Goal: Information Seeking & Learning: Check status

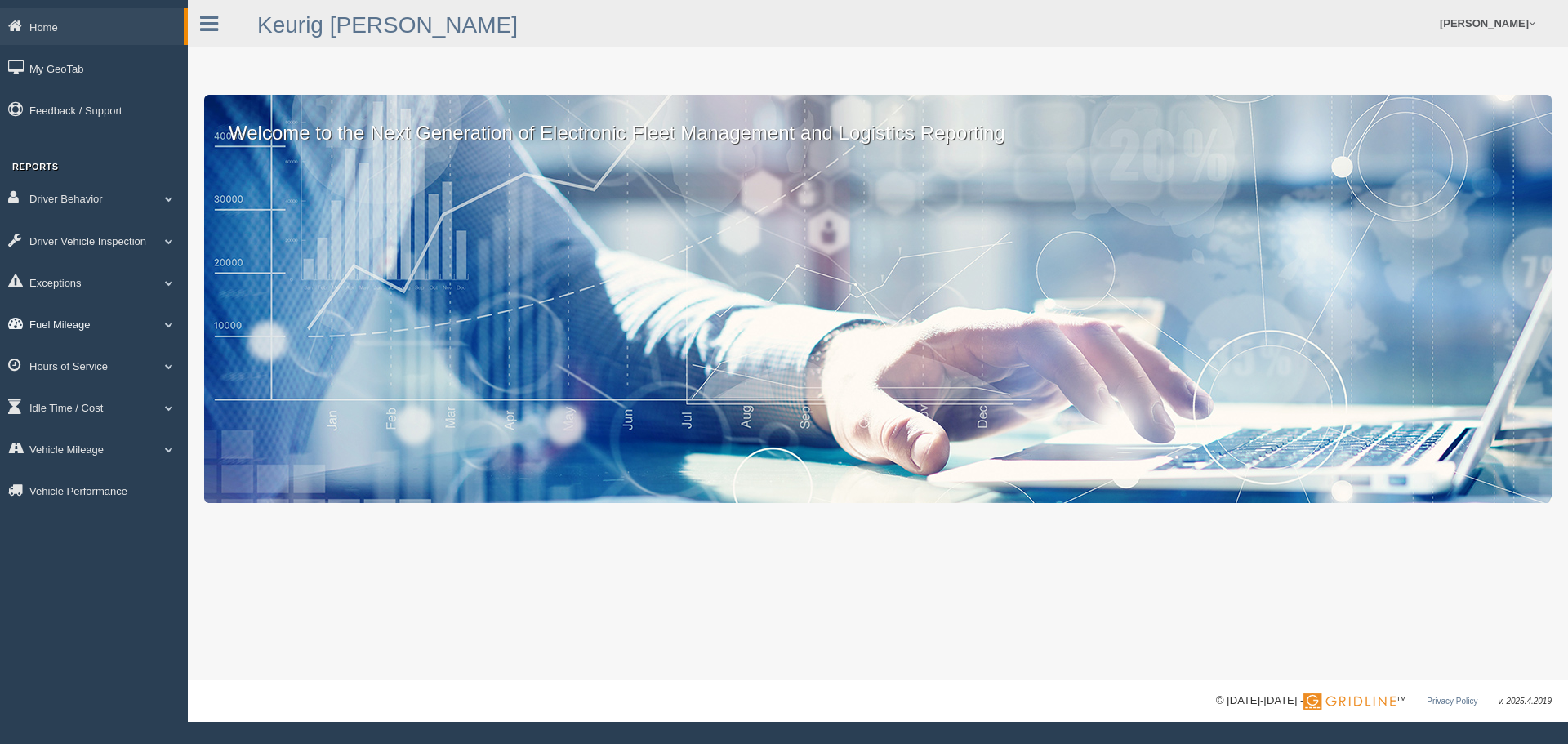
click at [163, 317] on link "Fuel Mileage" at bounding box center [93, 324] width 187 height 37
click at [70, 389] on link "Fuel Mileage" at bounding box center [106, 392] width 154 height 30
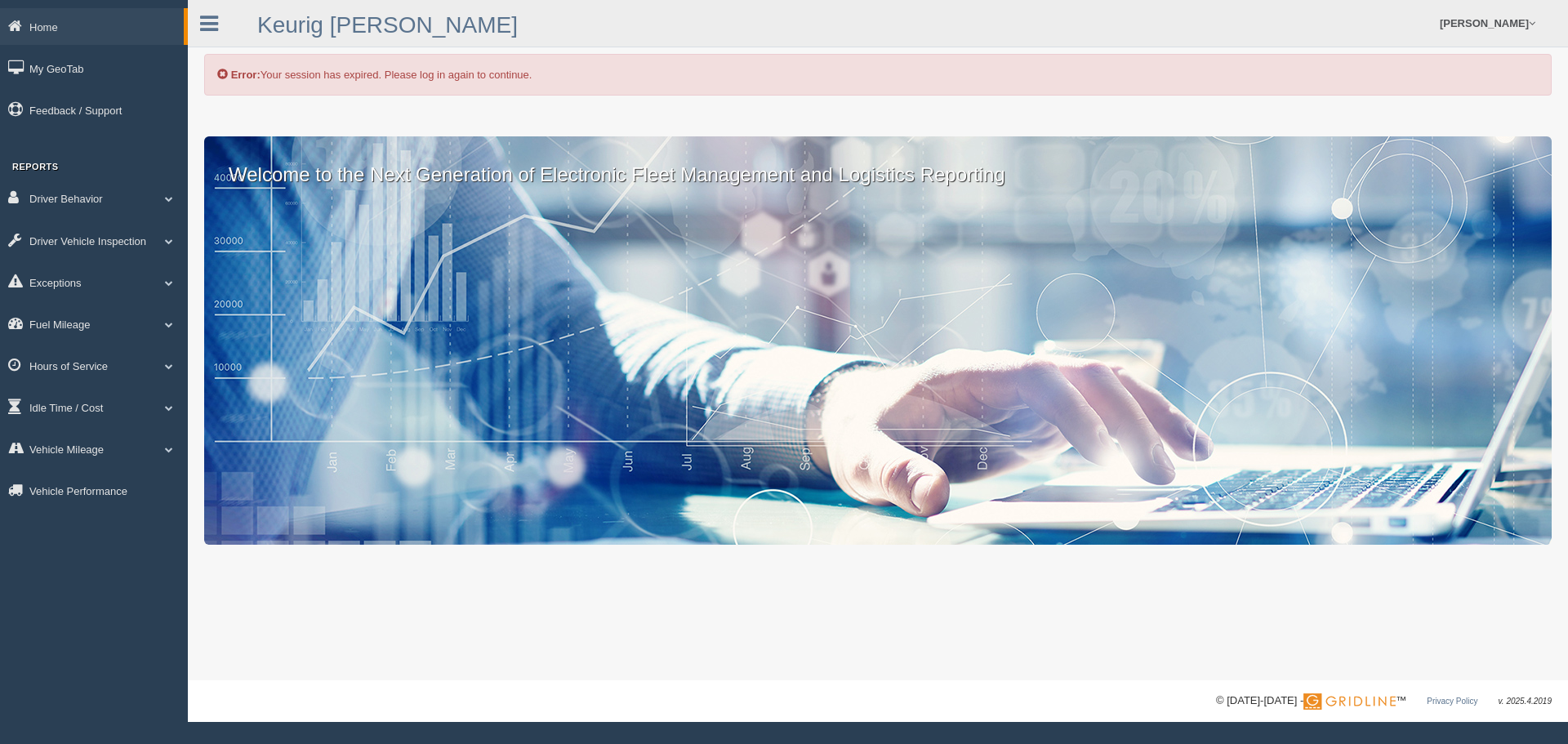
click at [440, 69] on div "Error: Your session has expired. Please log in again to continue." at bounding box center [877, 75] width 1347 height 42
click at [1537, 17] on link "[PERSON_NAME]" at bounding box center [1487, 23] width 112 height 46
drag, startPoint x: 1119, startPoint y: 105, endPoint x: 1067, endPoint y: 97, distance: 52.6
click at [1115, 105] on div "Error: Your session has expired. Please log in again to continue. Welcome to th…" at bounding box center [877, 340] width 1380 height 680
click at [585, 72] on div "Error: Your session has expired. Please log in again to continue." at bounding box center [877, 75] width 1347 height 42
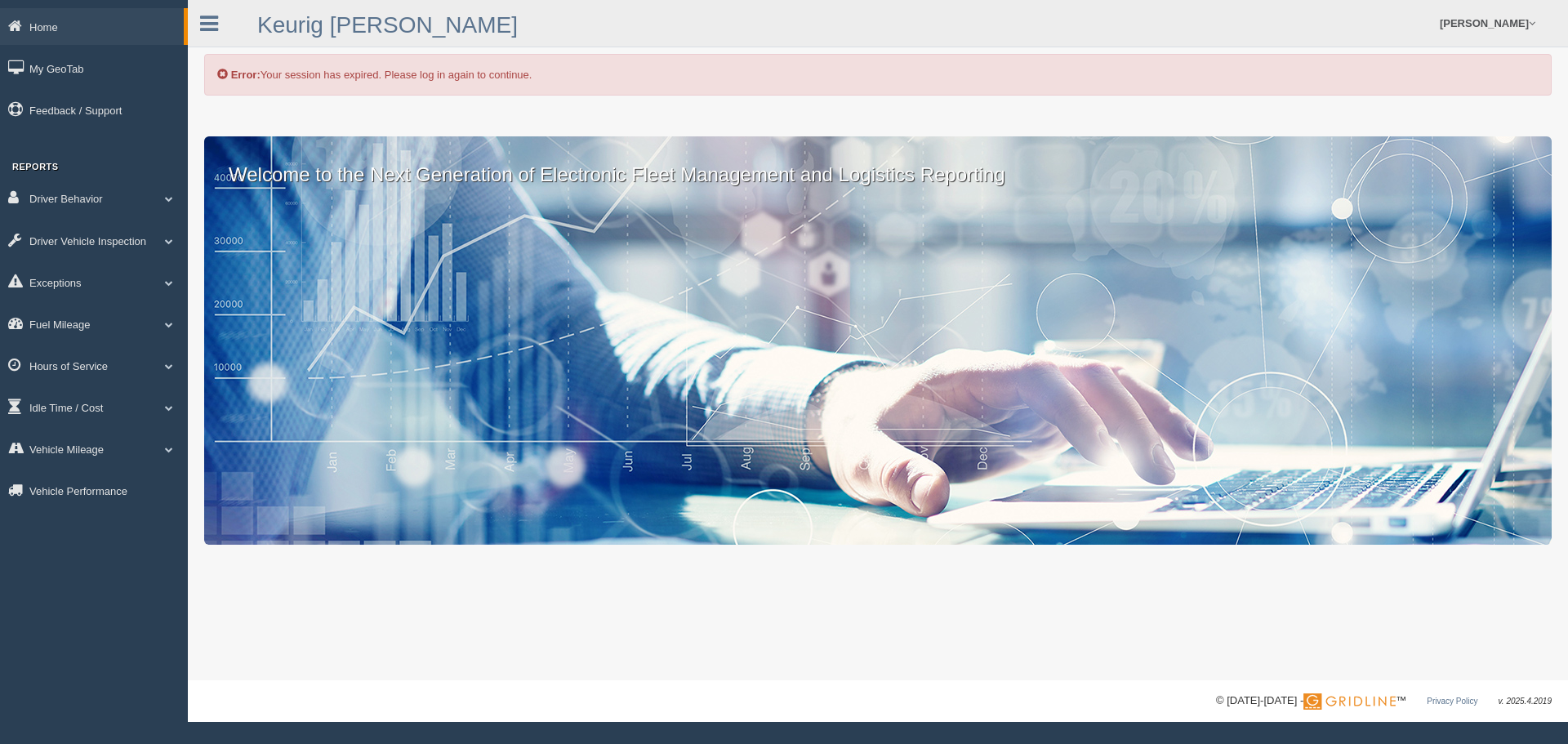
click at [561, 68] on div "Error: Your session has expired. Please log in again to continue." at bounding box center [877, 75] width 1347 height 42
click at [378, 297] on div "Welcome to the Next Generation of Electronic Fleet Management and Logistics Rep…" at bounding box center [877, 340] width 1347 height 408
click at [326, 182] on p "Welcome to the Next Generation of Electronic Fleet Management and Logistics Rep…" at bounding box center [877, 162] width 1347 height 52
click at [64, 406] on link "Idle Time / Cost" at bounding box center [93, 407] width 187 height 37
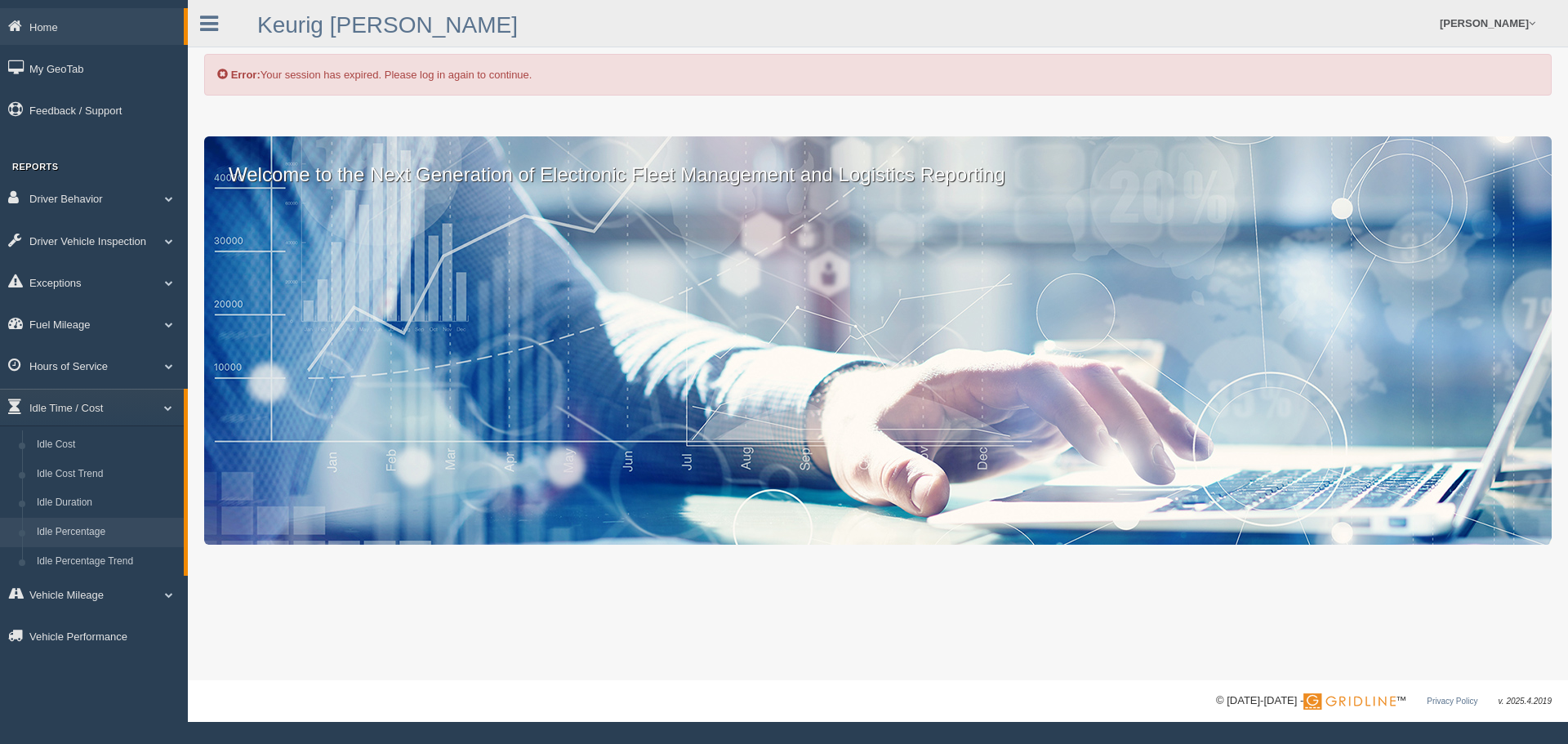
click at [71, 525] on link "Idle Percentage" at bounding box center [106, 533] width 154 height 30
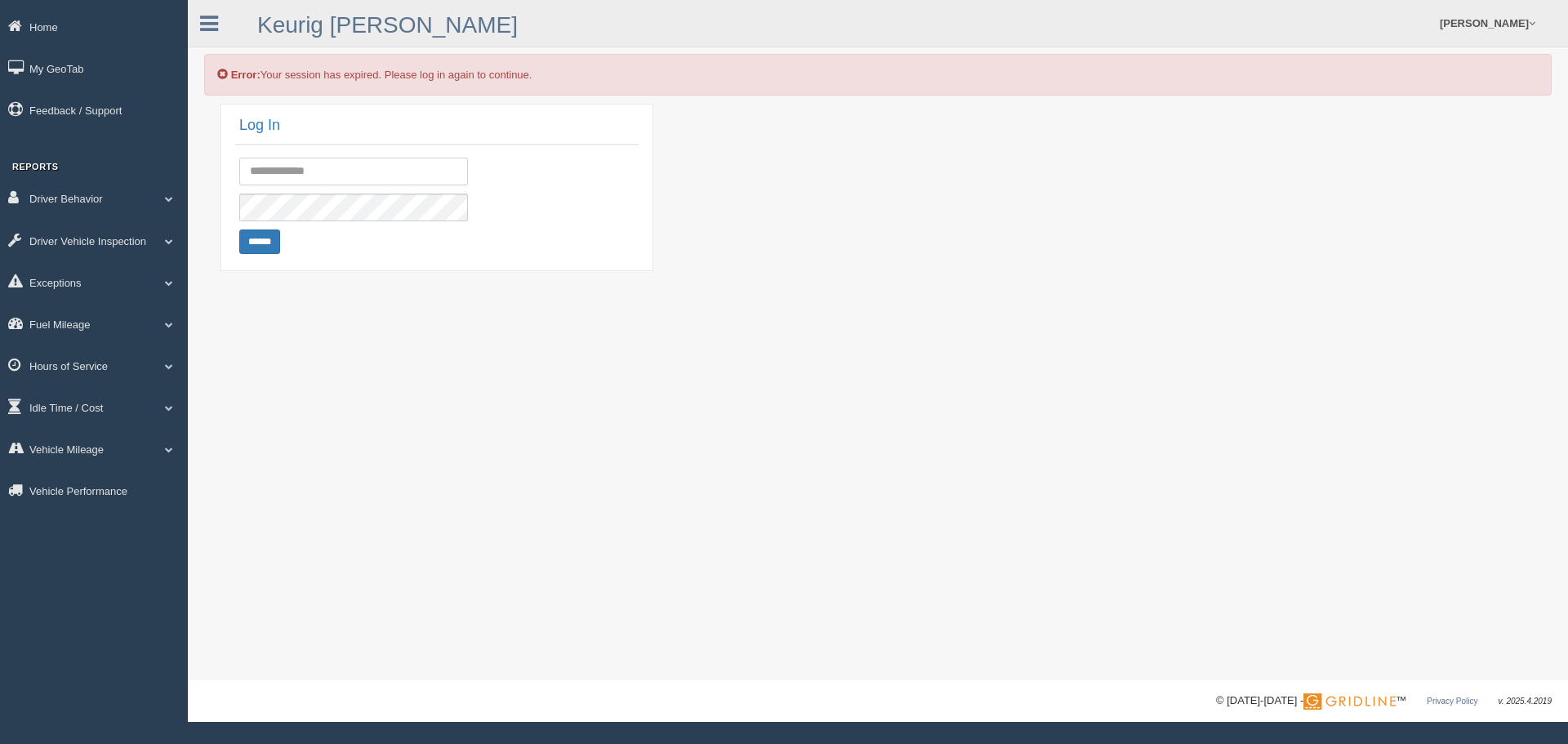
click at [333, 163] on input "text" at bounding box center [353, 172] width 228 height 28
type input "**********"
click at [239, 229] on input "******" at bounding box center [259, 242] width 41 height 24
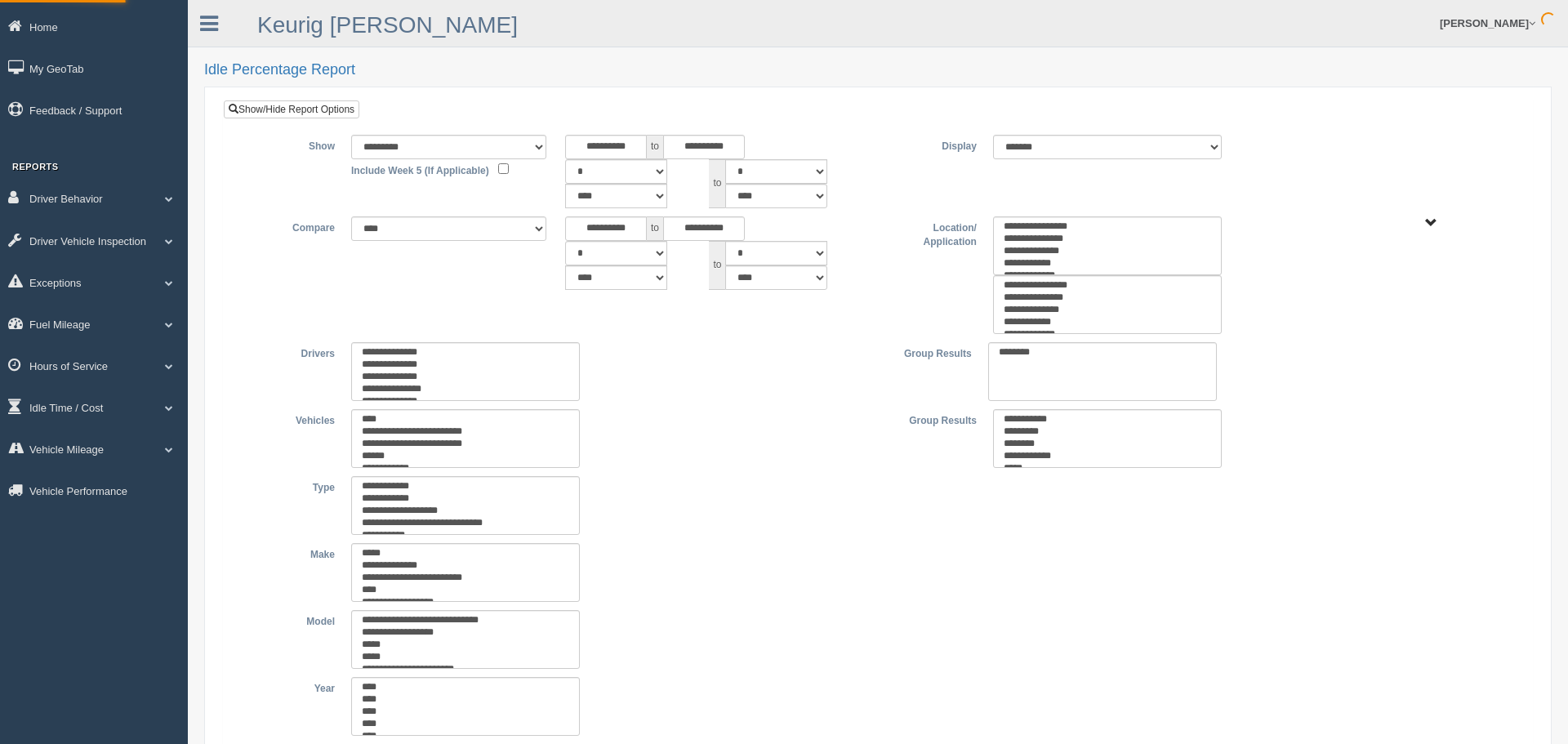
type input "*********"
type input "********"
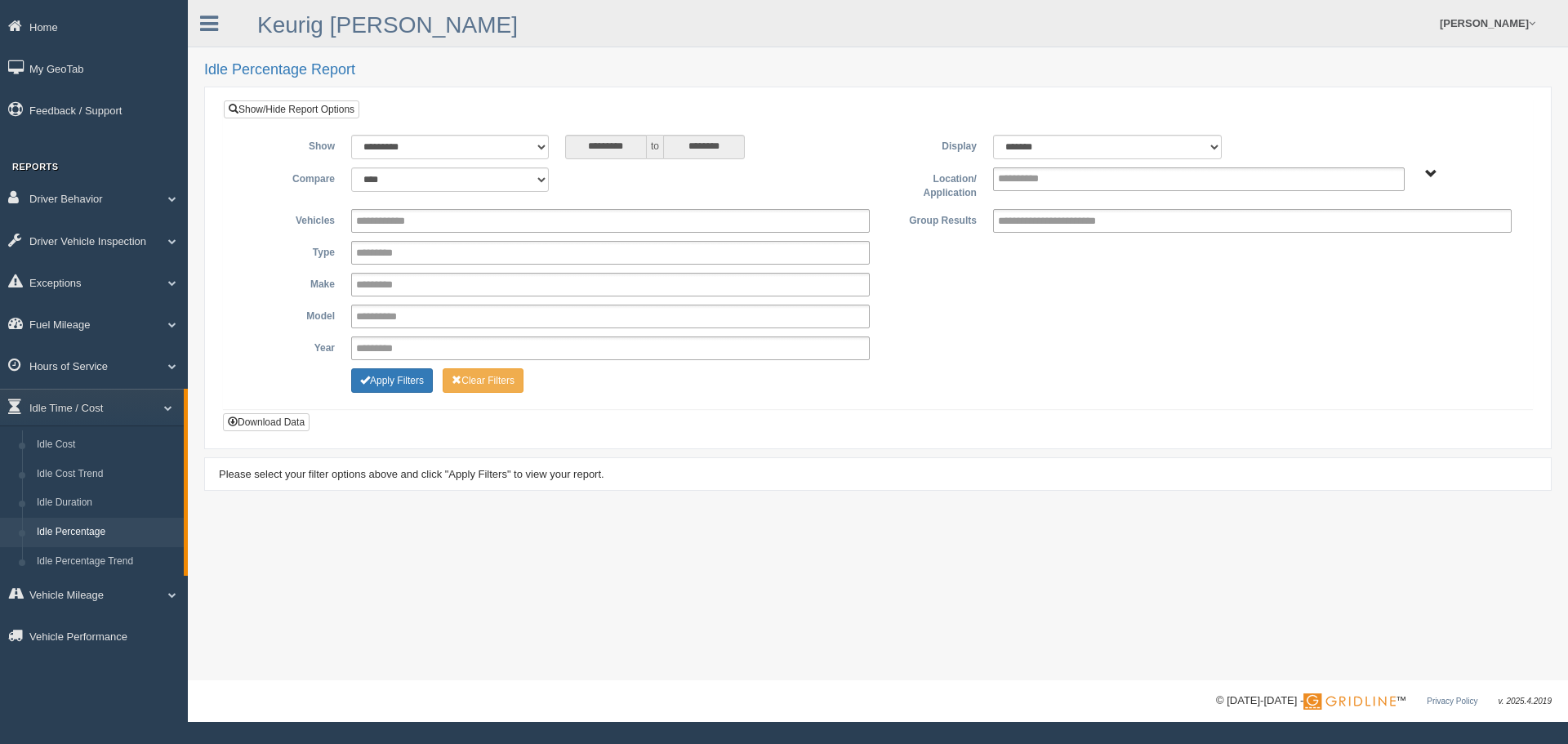
click at [1432, 177] on span "Plains - OTR" at bounding box center [1431, 174] width 12 height 12
click at [1370, 230] on button "Plains - OTR" at bounding box center [1374, 233] width 76 height 18
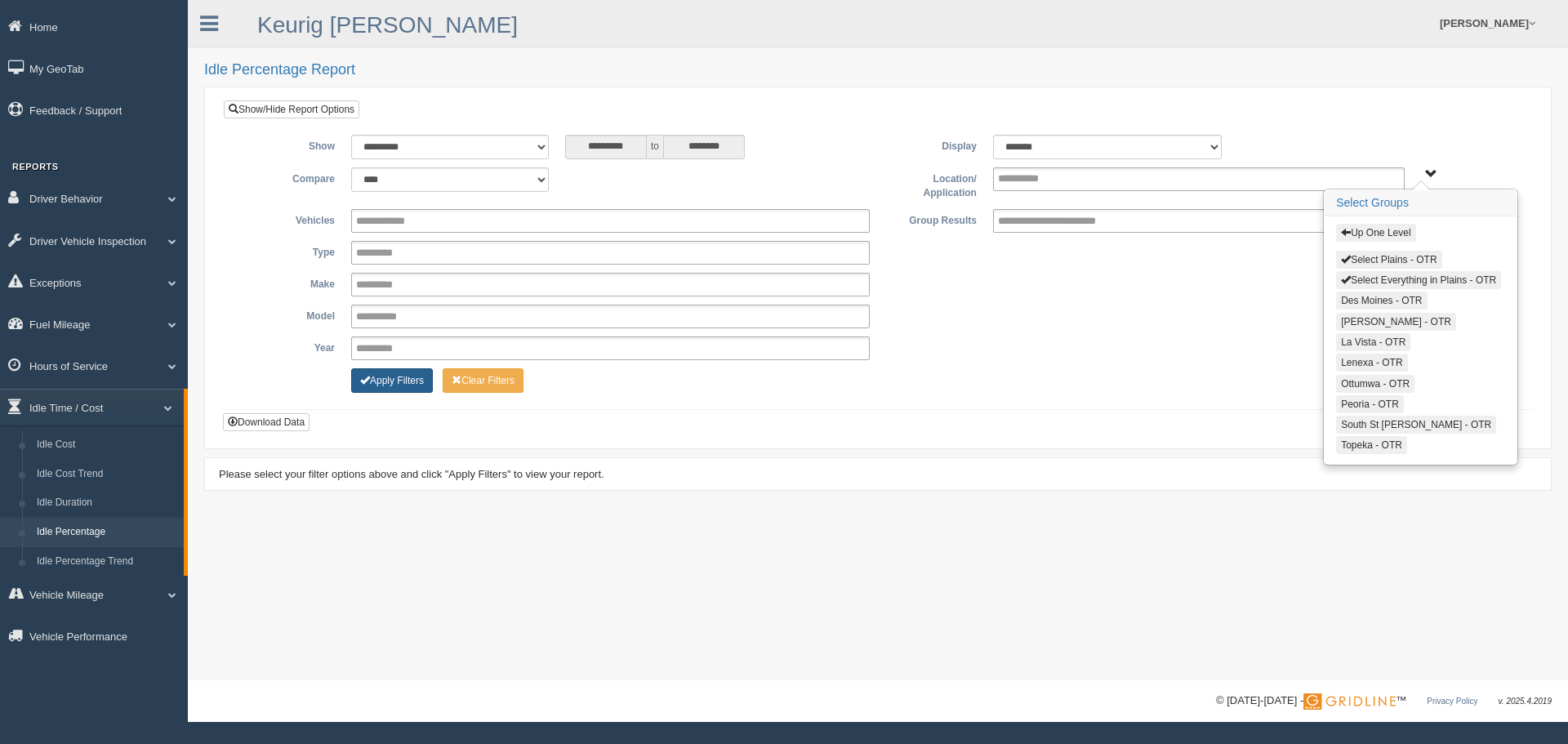
drag, startPoint x: 402, startPoint y: 387, endPoint x: 373, endPoint y: 391, distance: 29.3
click at [402, 386] on button "Apply Filters" at bounding box center [392, 380] width 82 height 24
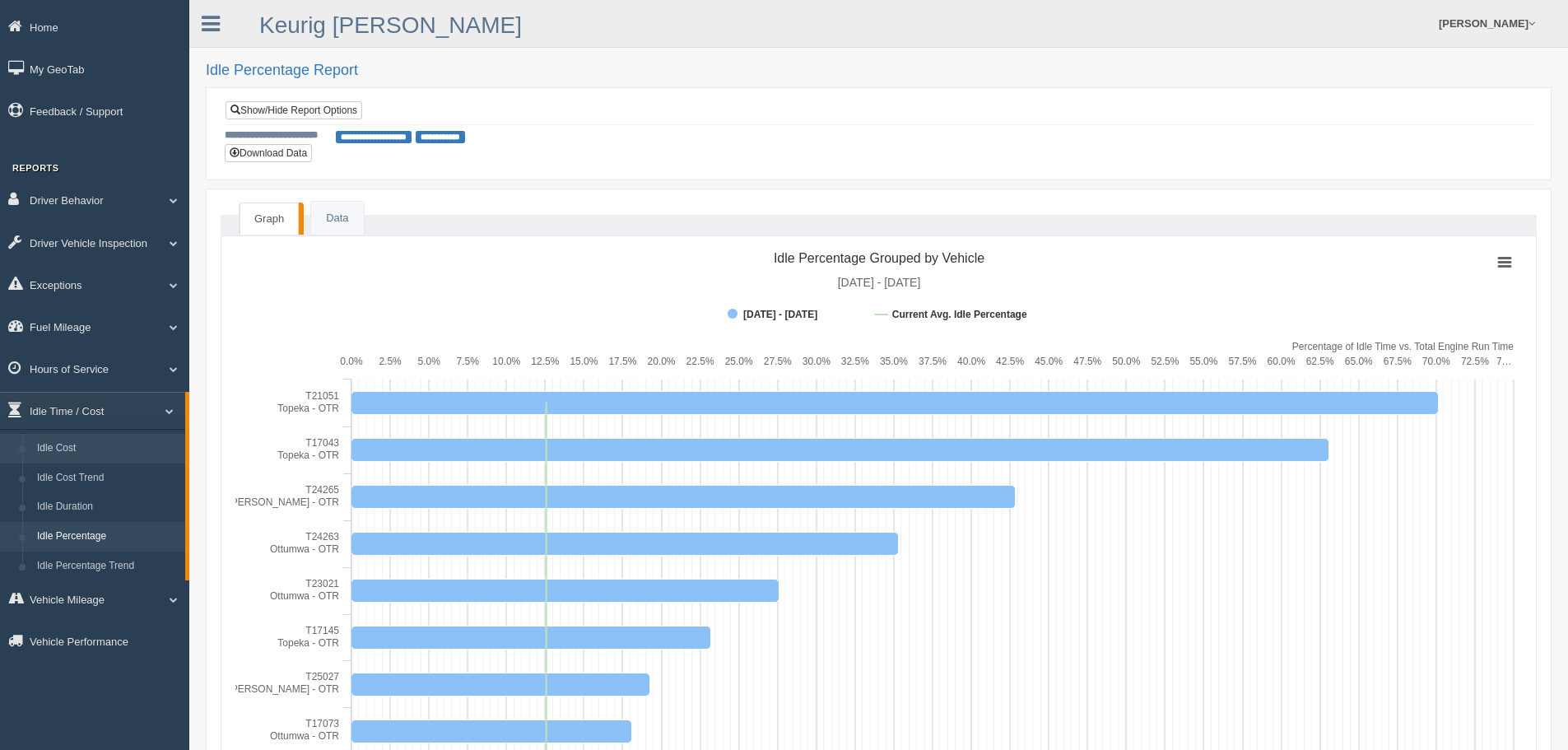
click at [50, 449] on link "Idle Cost" at bounding box center [107, 448] width 156 height 30
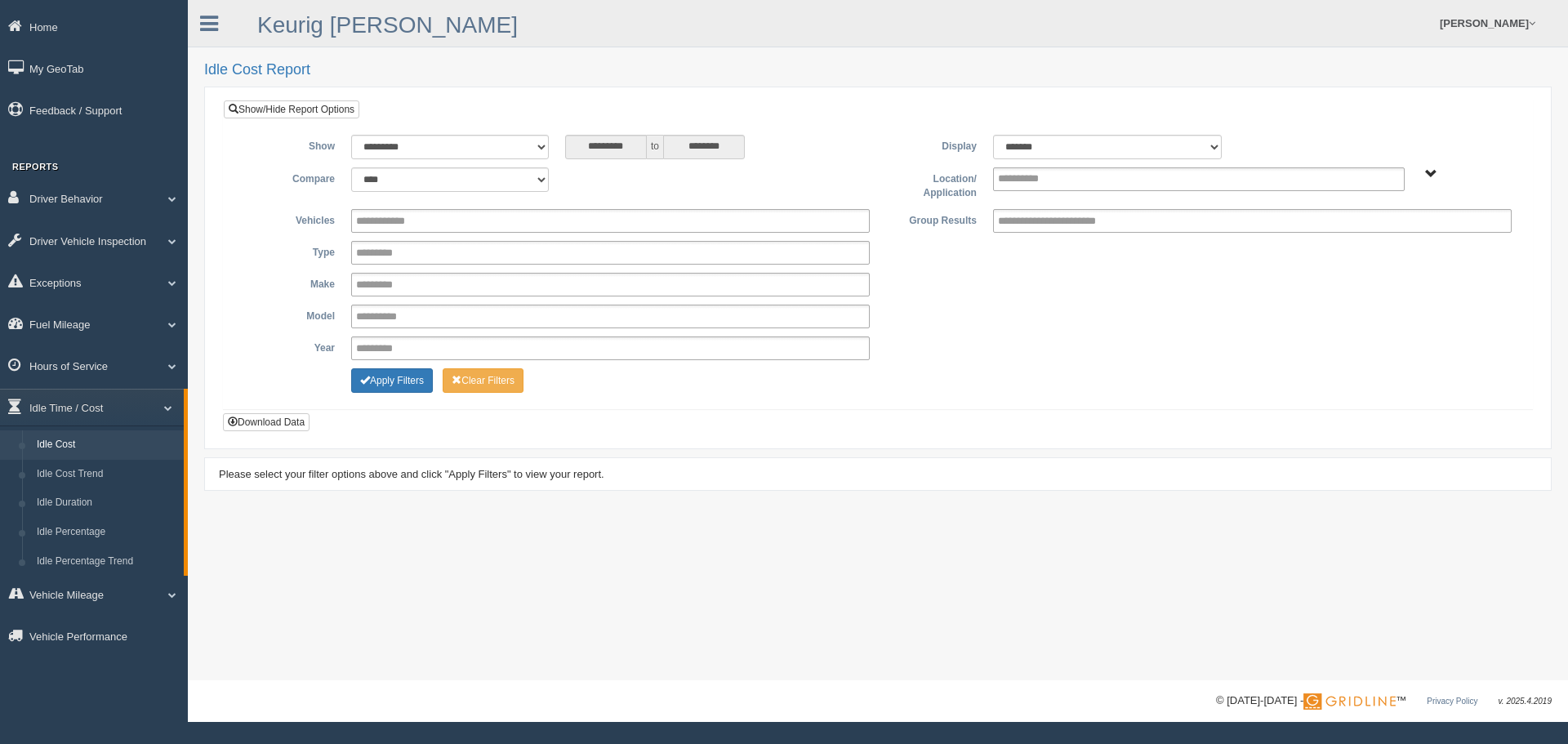
click at [1429, 181] on div "**********" at bounding box center [878, 184] width 1284 height 33
click at [1427, 173] on span "Plains - OTR" at bounding box center [1431, 174] width 12 height 12
click at [1378, 230] on button "Plains - OTR" at bounding box center [1374, 233] width 76 height 18
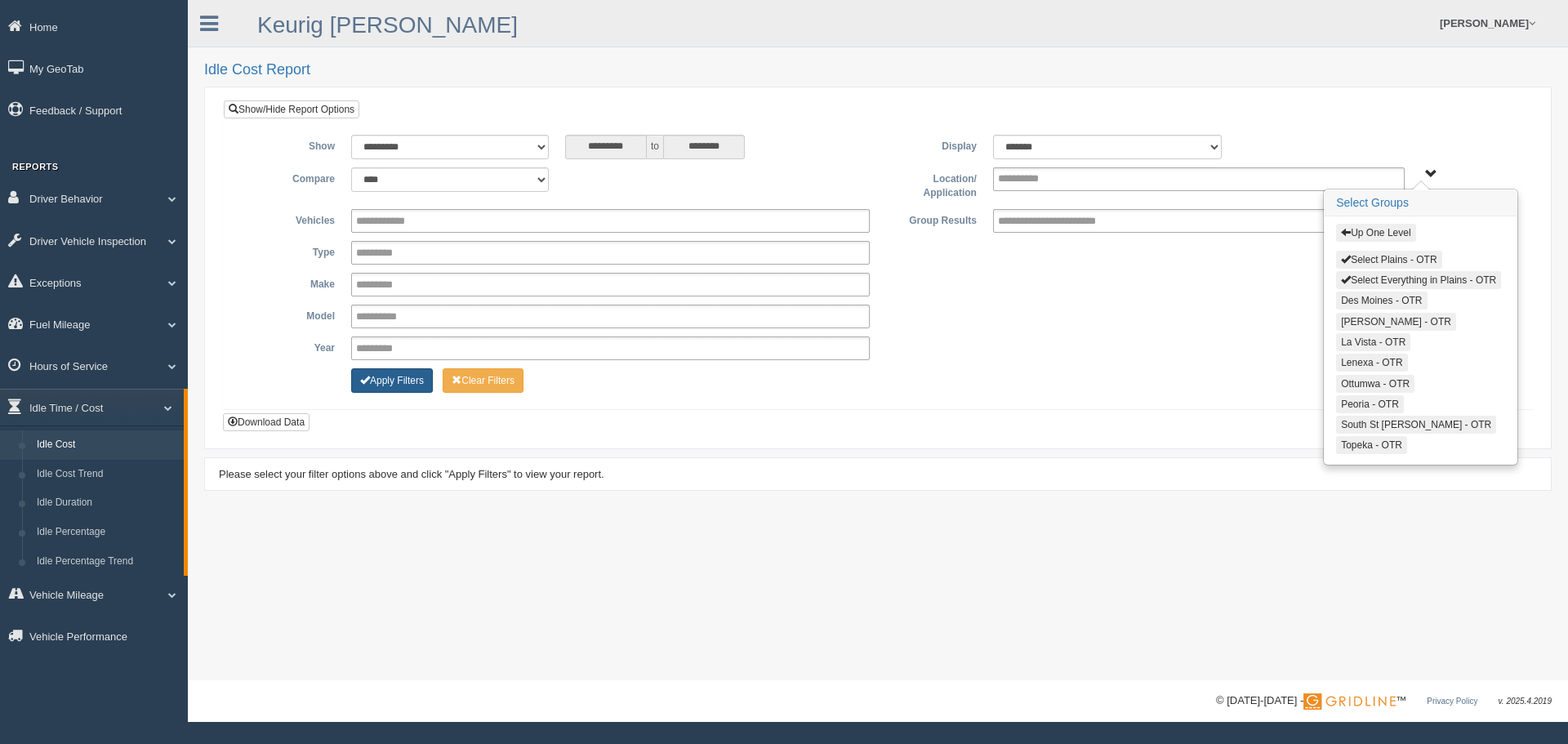
click at [385, 379] on button "Apply Filters" at bounding box center [392, 380] width 82 height 24
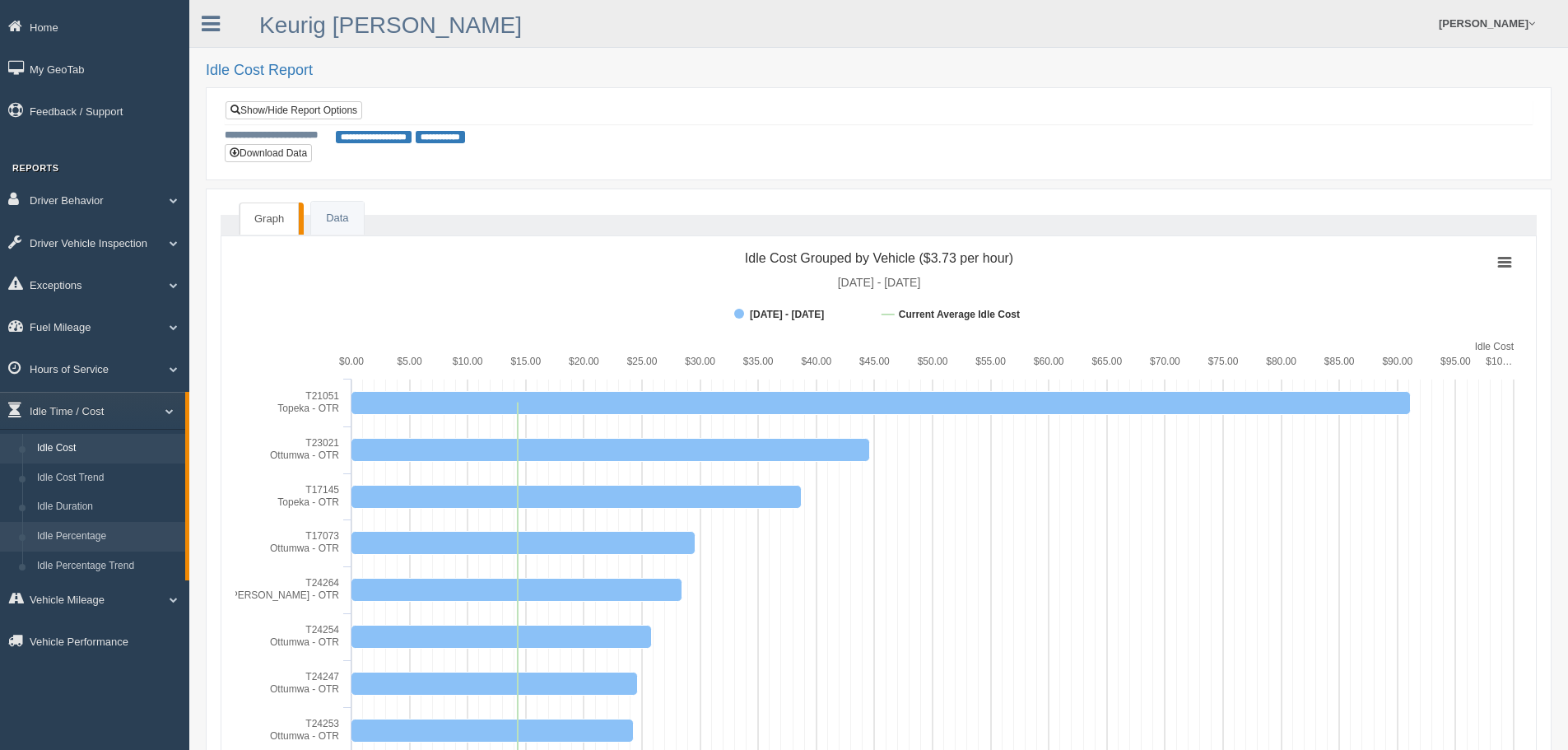
click at [71, 534] on link "Idle Percentage" at bounding box center [107, 537] width 156 height 30
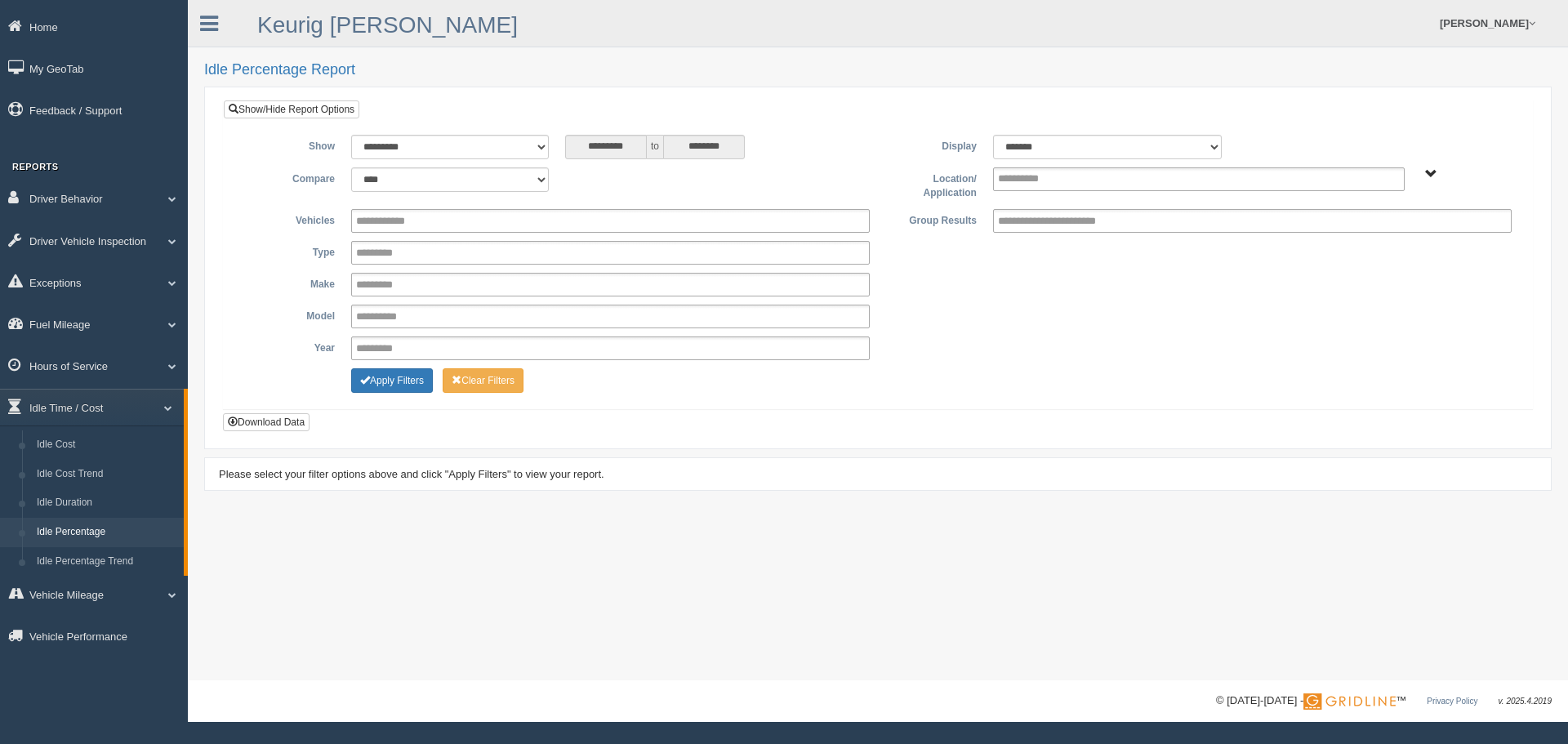
click at [1423, 165] on div "**********" at bounding box center [878, 265] width 1284 height 262
click at [1422, 174] on div "Plains - OTR" at bounding box center [1466, 174] width 91 height 12
click at [1435, 174] on span "Plains - OTR" at bounding box center [1431, 174] width 12 height 12
click at [1381, 234] on button "Plains - OTR" at bounding box center [1374, 233] width 76 height 18
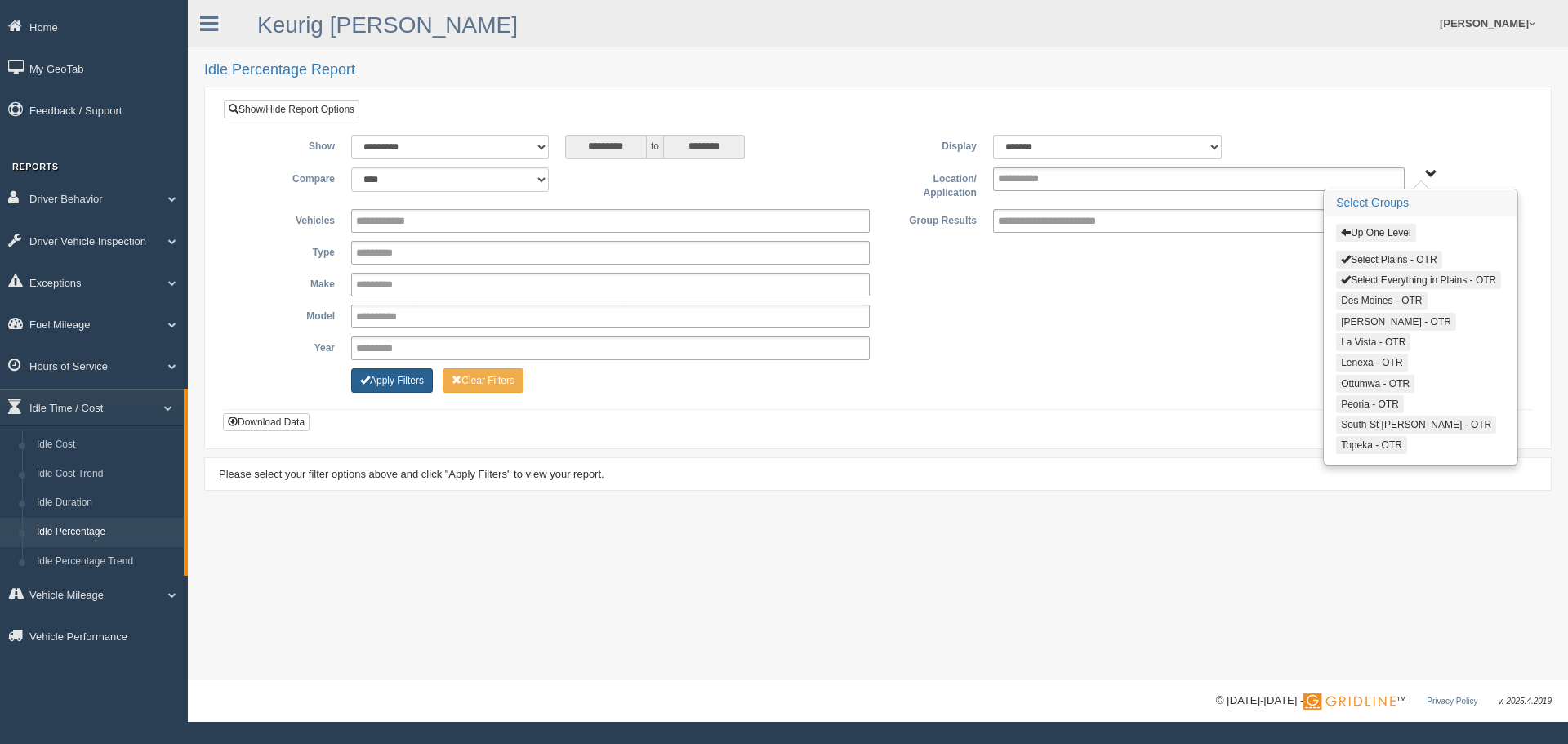
click at [420, 375] on button "Apply Filters" at bounding box center [392, 380] width 82 height 24
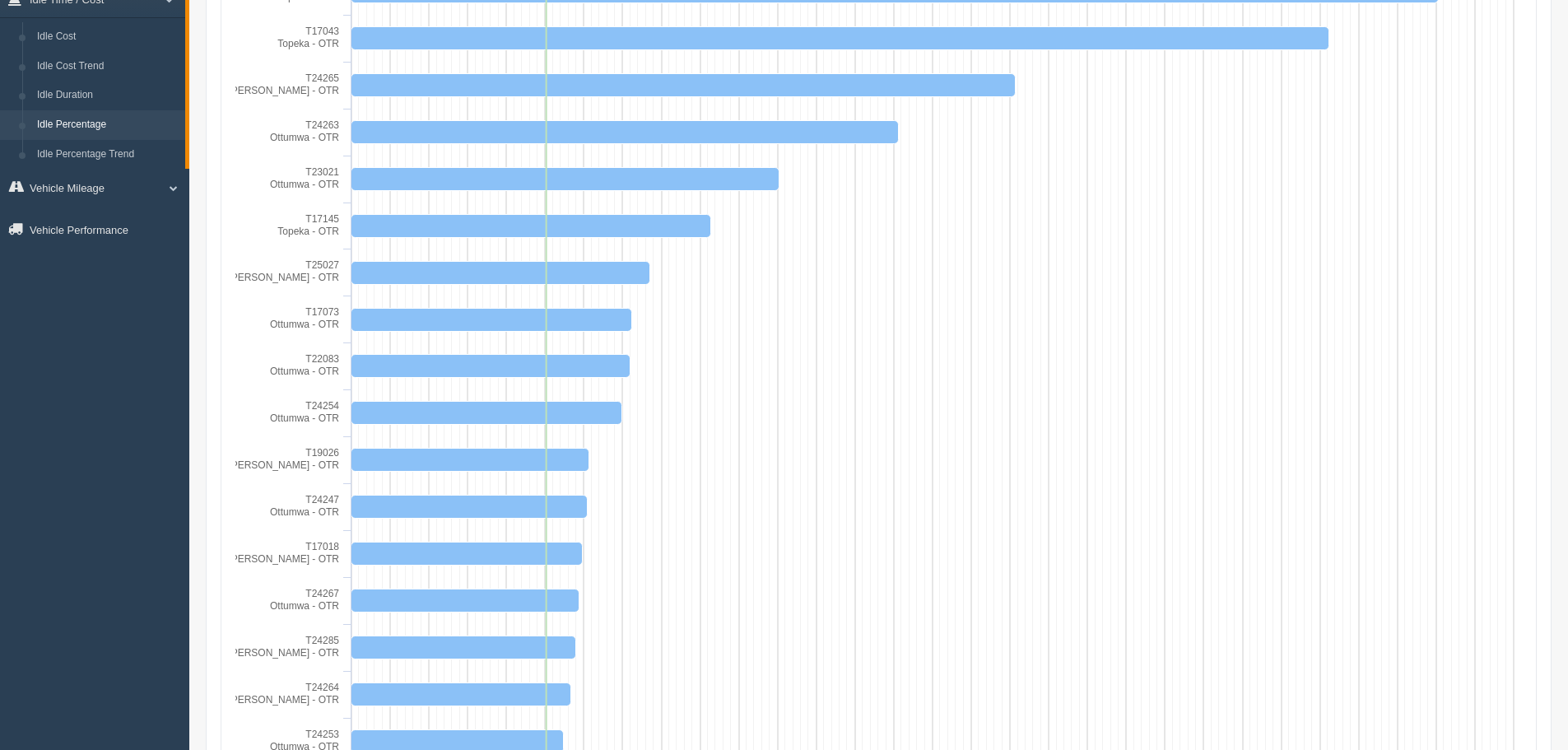
scroll to position [1, 0]
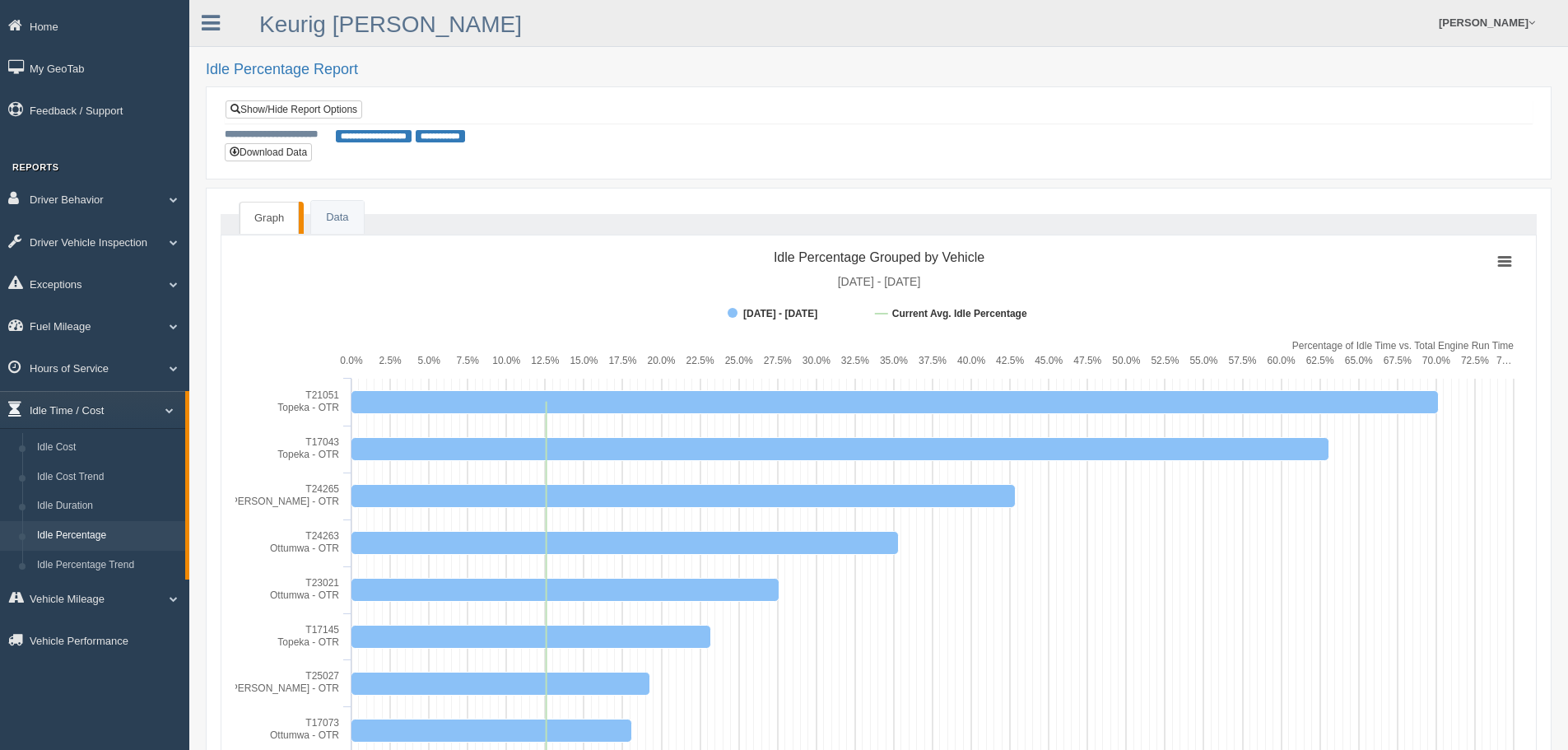
click at [163, 406] on span at bounding box center [163, 410] width 21 height 8
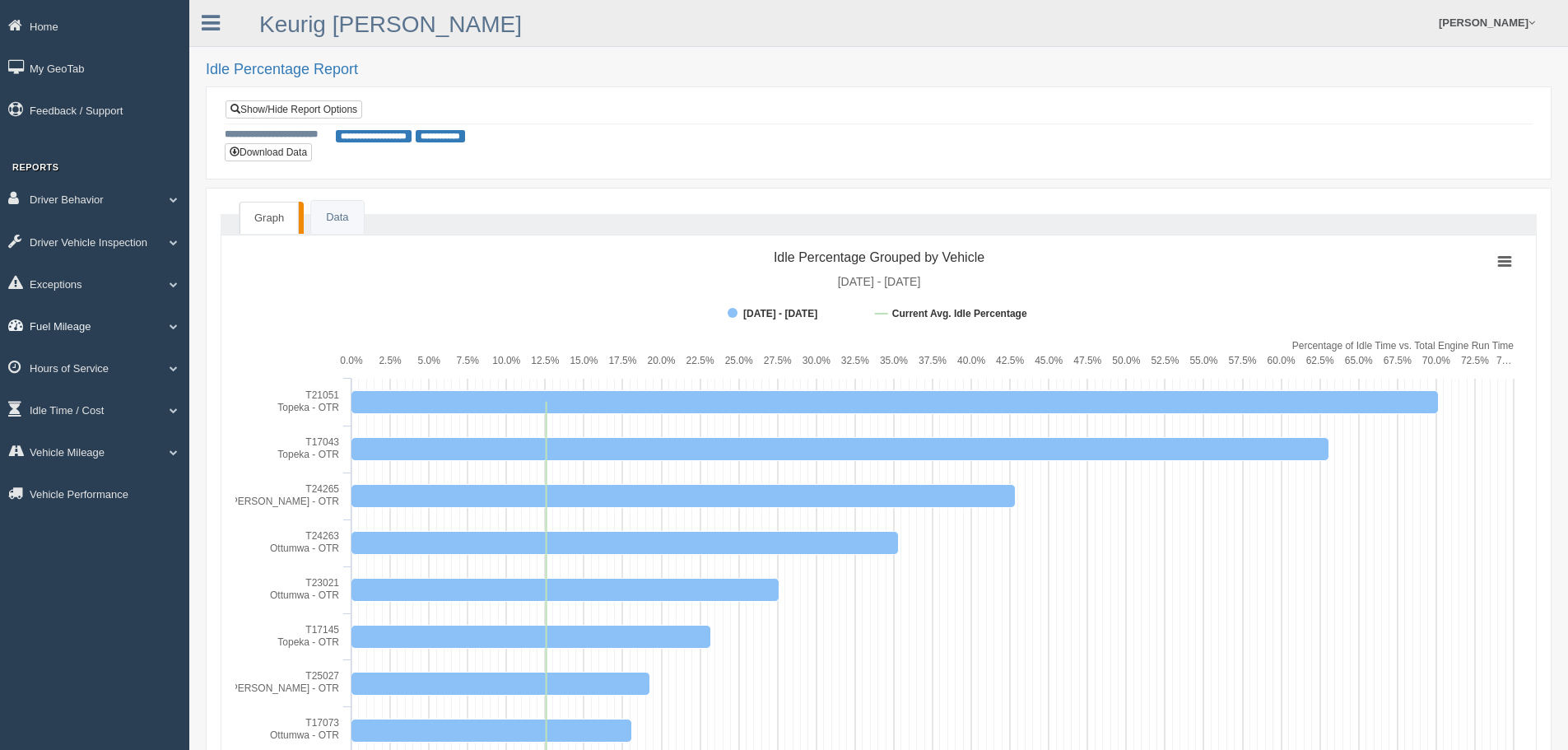
click at [78, 325] on link "Fuel Mileage" at bounding box center [94, 325] width 189 height 37
click at [81, 388] on link "Fuel Mileage" at bounding box center [107, 394] width 156 height 30
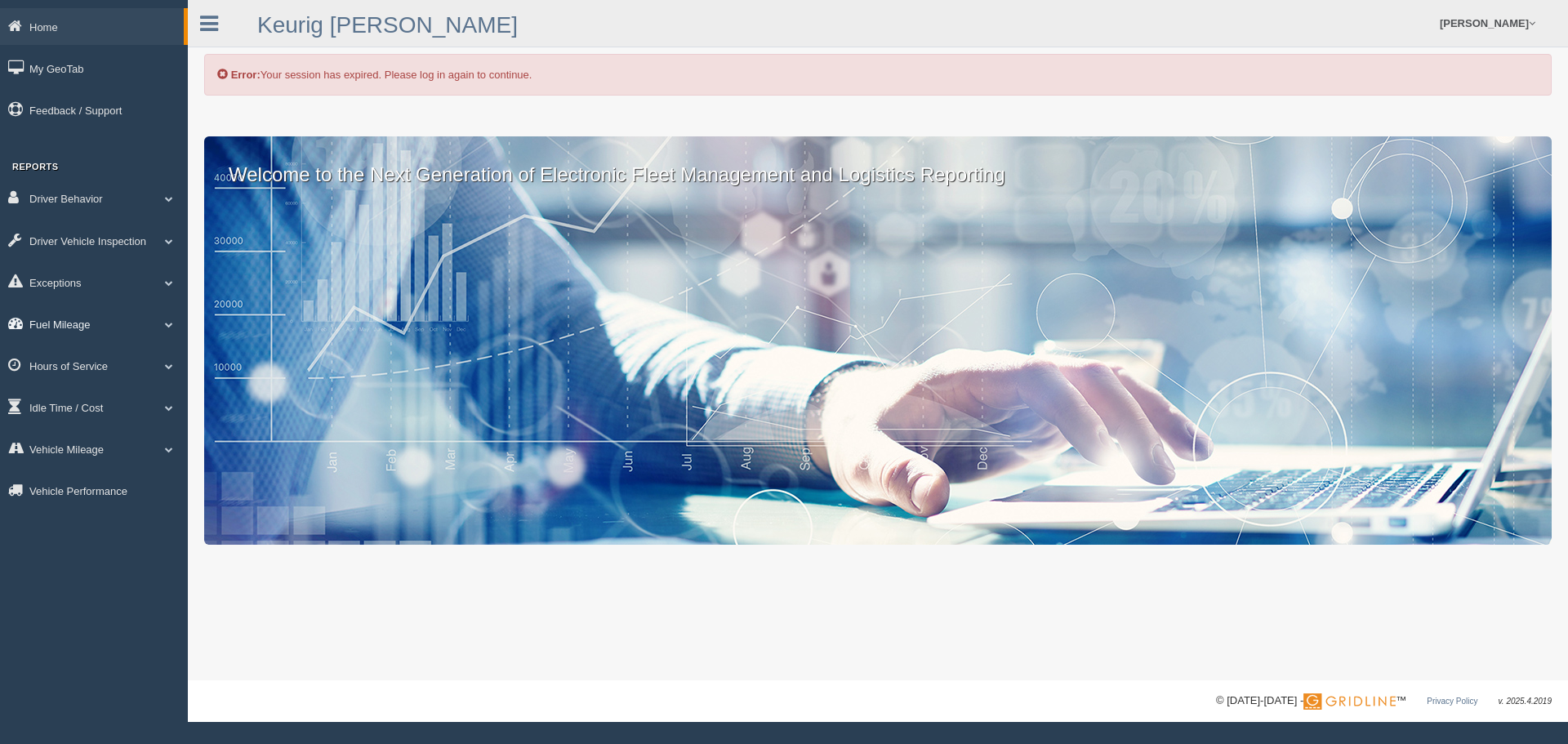
click at [166, 320] on span at bounding box center [169, 324] width 21 height 8
click at [72, 386] on link "Fuel Mileage" at bounding box center [106, 392] width 154 height 30
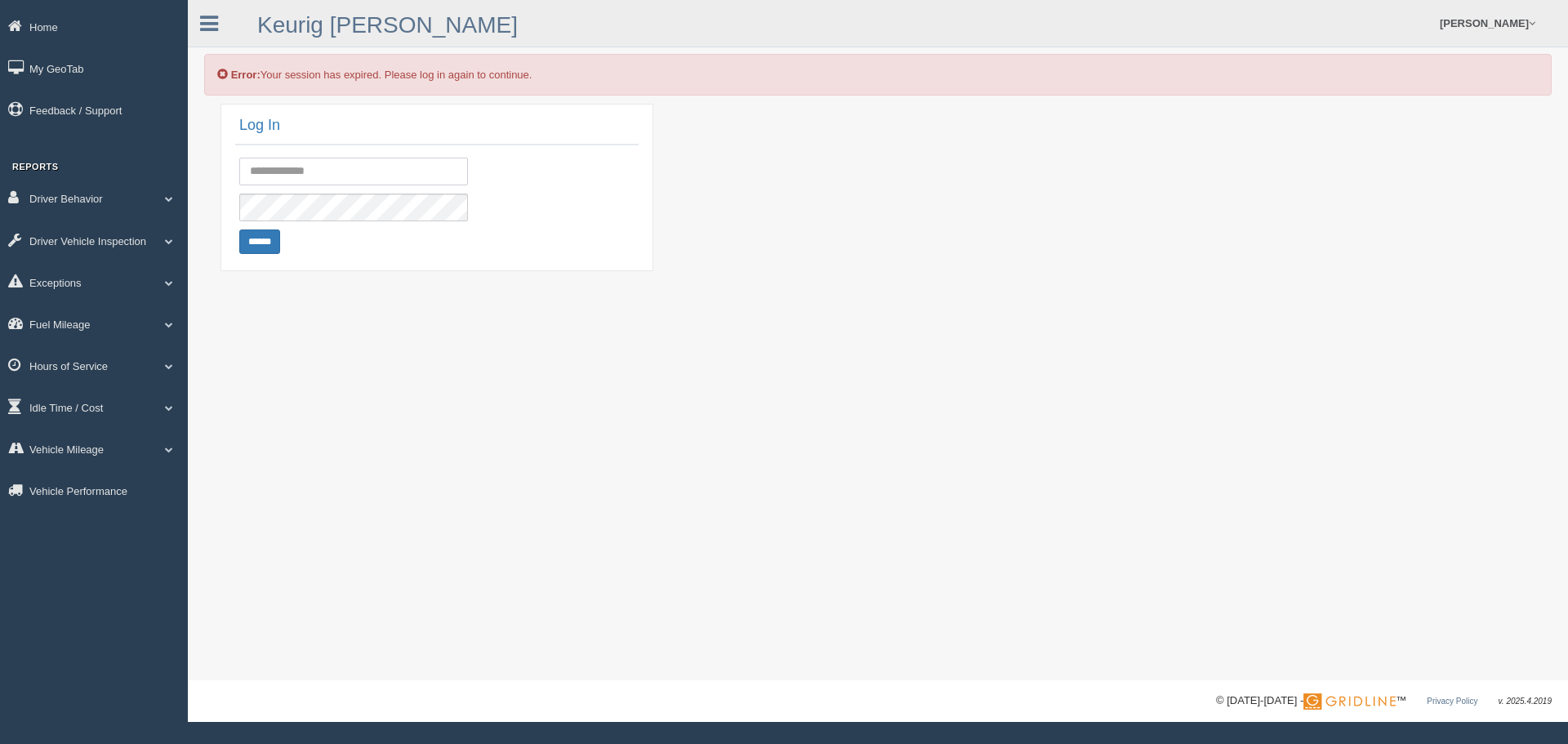
click at [357, 169] on input "text" at bounding box center [353, 172] width 228 height 28
type input "**********"
click at [253, 241] on input "******" at bounding box center [259, 242] width 41 height 24
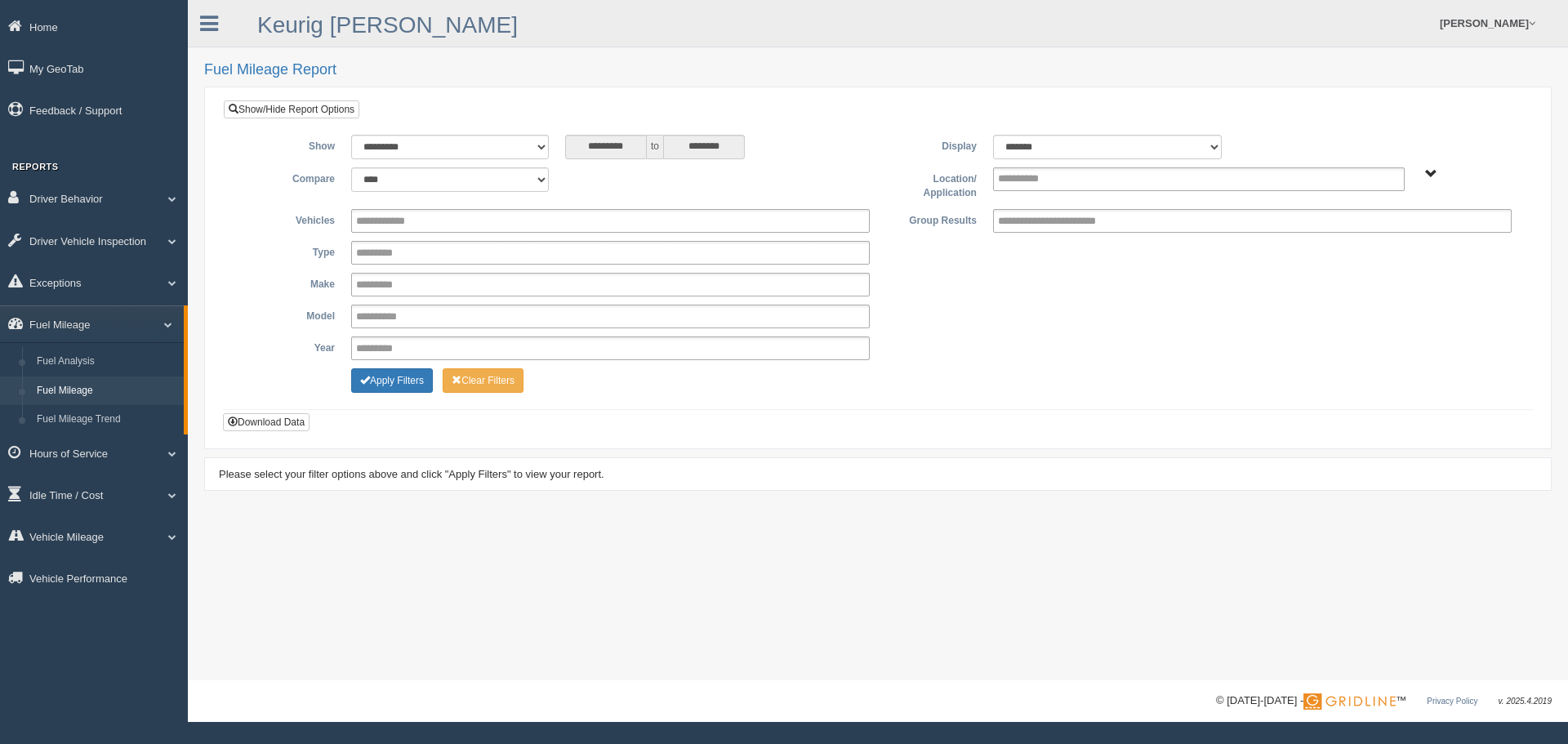
click at [1440, 175] on div "Plains - OTR" at bounding box center [1466, 174] width 91 height 12
click at [1430, 173] on span "Plains - OTR" at bounding box center [1431, 174] width 12 height 12
click at [1394, 233] on button "Plains - OTR" at bounding box center [1374, 233] width 76 height 18
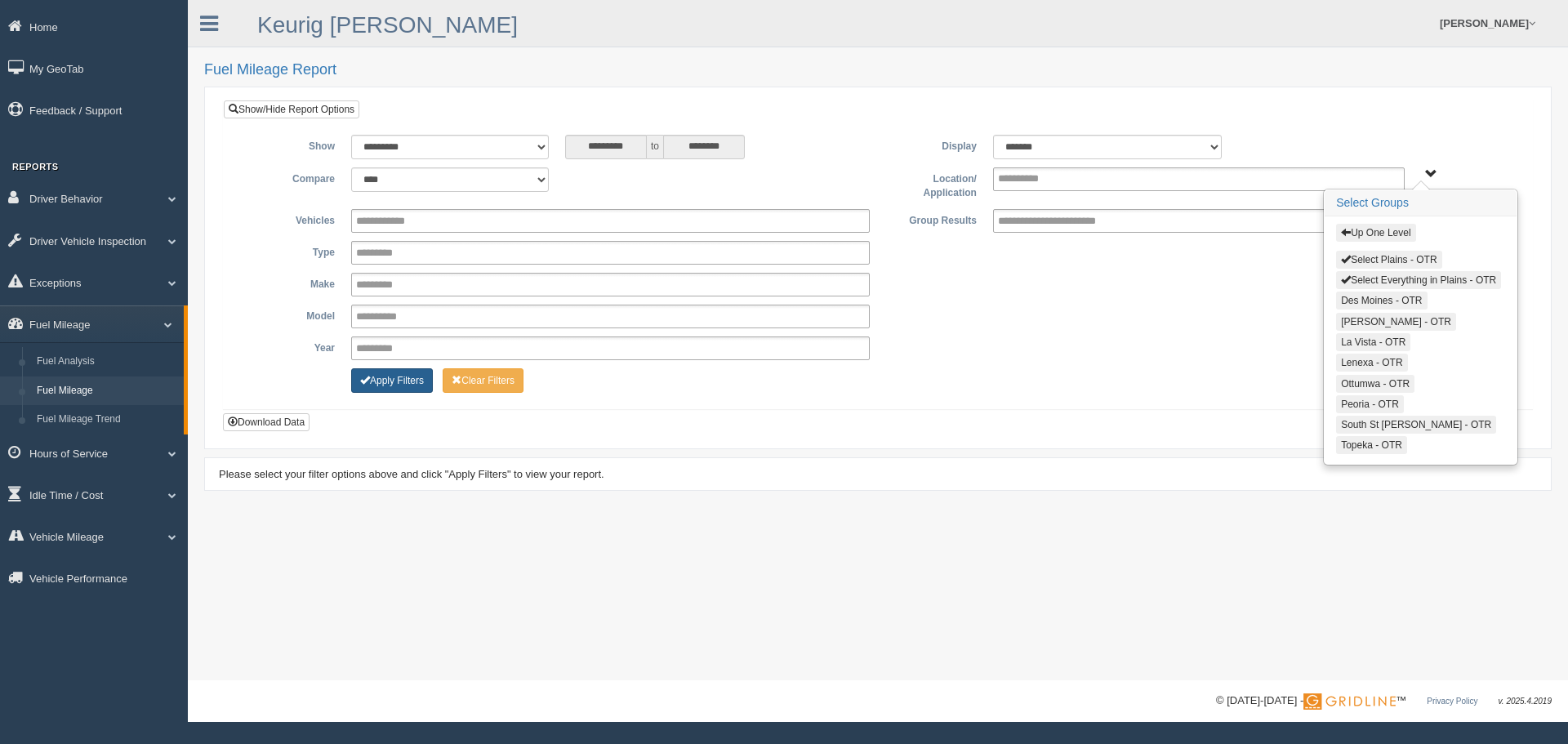
click at [394, 379] on button "Apply Filters" at bounding box center [392, 380] width 82 height 24
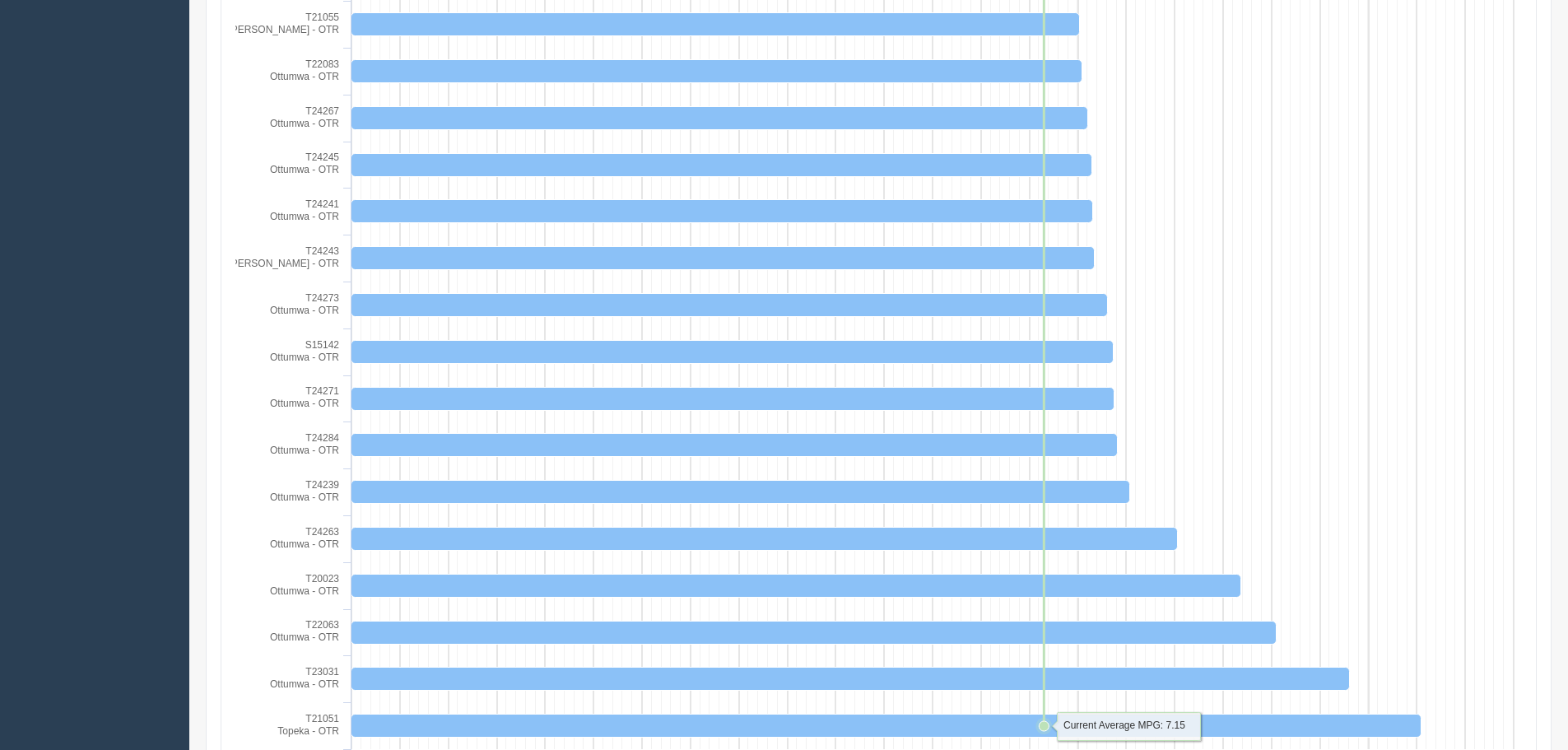
scroll to position [2371, 0]
